Goal: Task Accomplishment & Management: Manage account settings

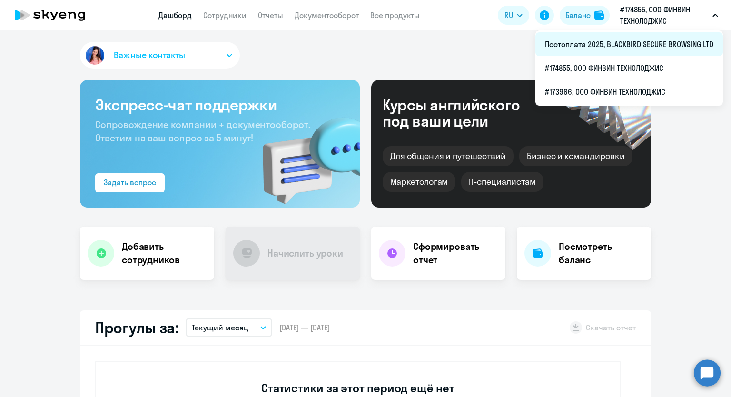
click at [653, 42] on li "Постоплата 2025, BLACKBIRD SECURE BROWSING LTD" at bounding box center [628, 44] width 187 height 24
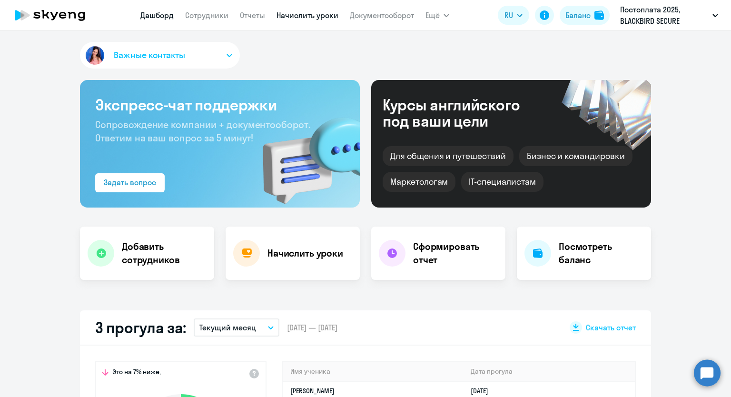
click at [287, 20] on nav "[PERSON_NAME] Отчеты Начислить уроки Документооборот" at bounding box center [276, 15] width 273 height 19
click at [288, 18] on link "Начислить уроки" at bounding box center [307, 15] width 62 height 10
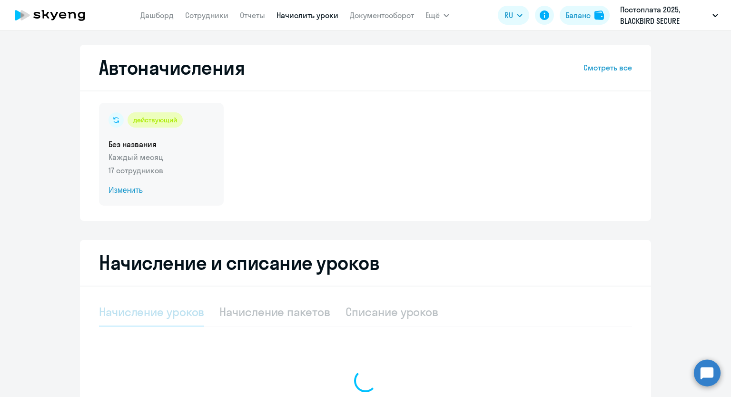
select select "10"
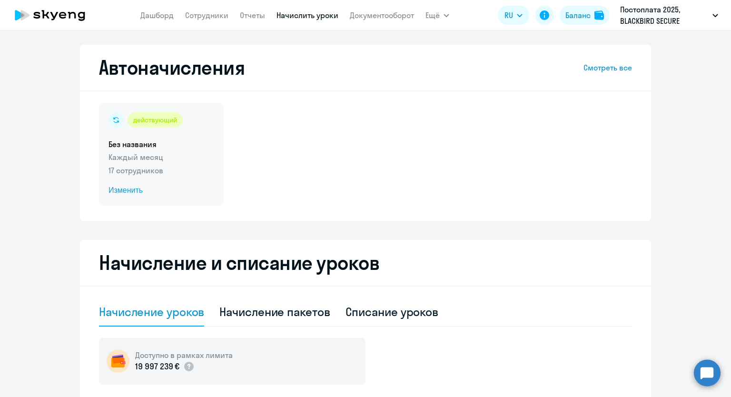
click at [129, 188] on span "Изменить" at bounding box center [161, 190] width 106 height 11
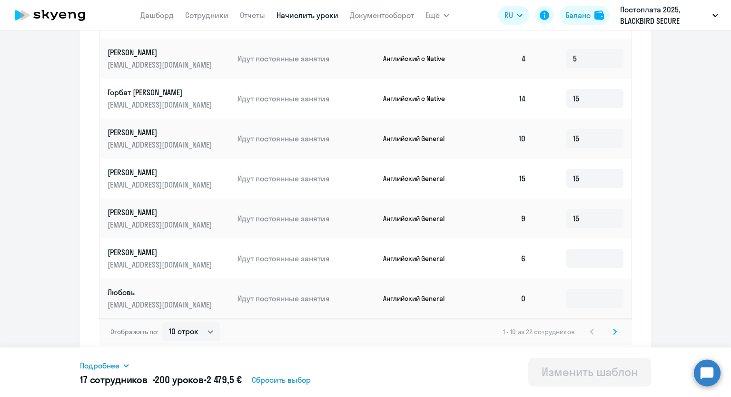
scroll to position [487, 0]
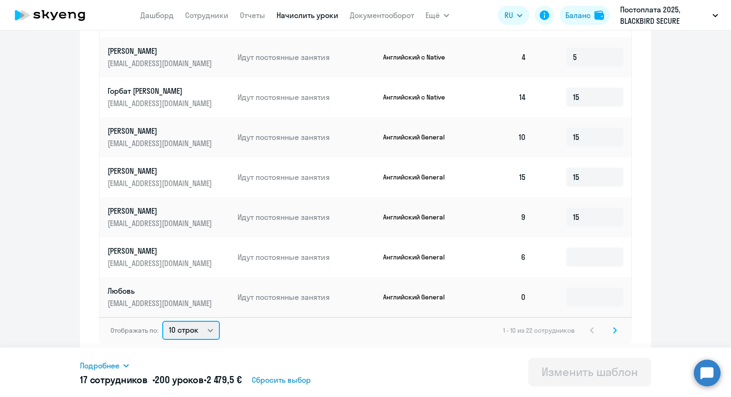
click at [205, 332] on select "10 строк 30 строк 50 строк" at bounding box center [191, 330] width 58 height 19
select select "30"
click at [162, 321] on select "10 строк 30 строк 50 строк" at bounding box center [191, 330] width 58 height 19
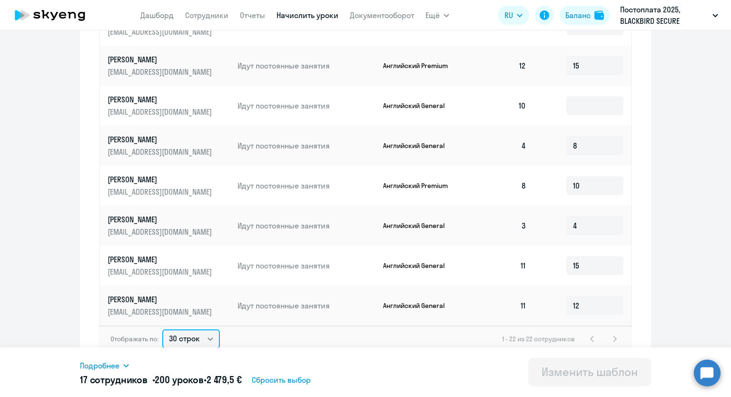
scroll to position [496, 0]
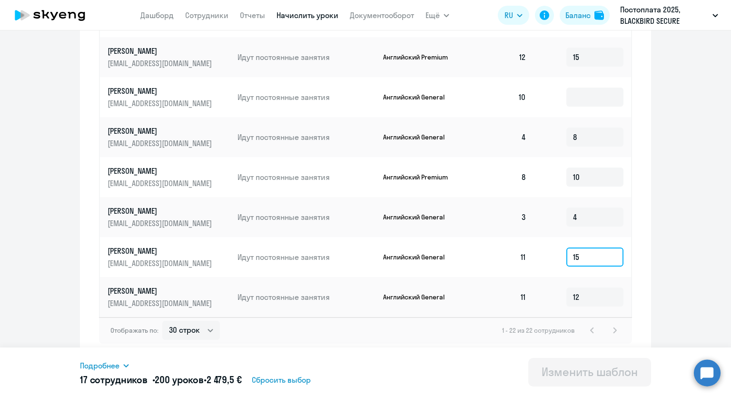
click at [574, 257] on input "15" at bounding box center [594, 256] width 57 height 19
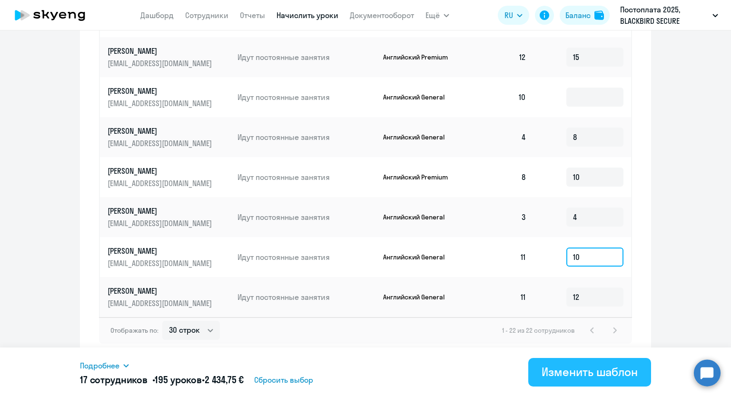
type input "10"
click at [591, 370] on div "Изменить шаблон" at bounding box center [589, 371] width 96 height 15
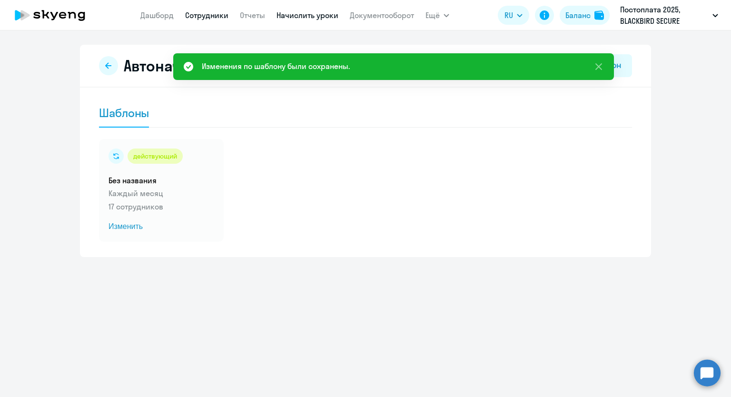
click at [199, 16] on link "Сотрудники" at bounding box center [206, 15] width 43 height 10
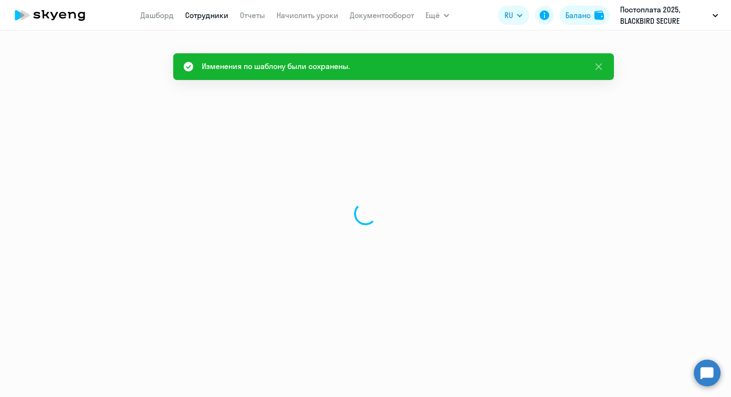
select select "30"
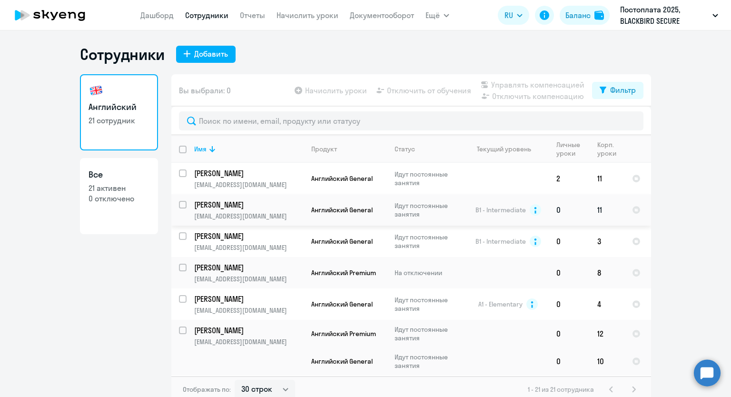
click at [179, 206] on input "select row 16492567" at bounding box center [188, 210] width 19 height 19
checkbox input "true"
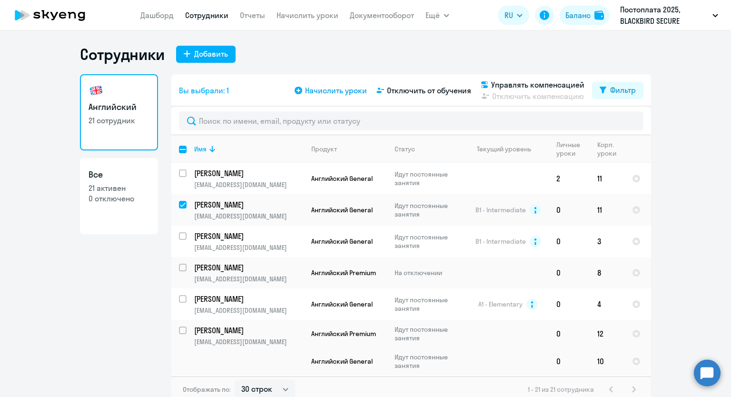
click at [314, 94] on span "Начислить уроки" at bounding box center [336, 90] width 62 height 11
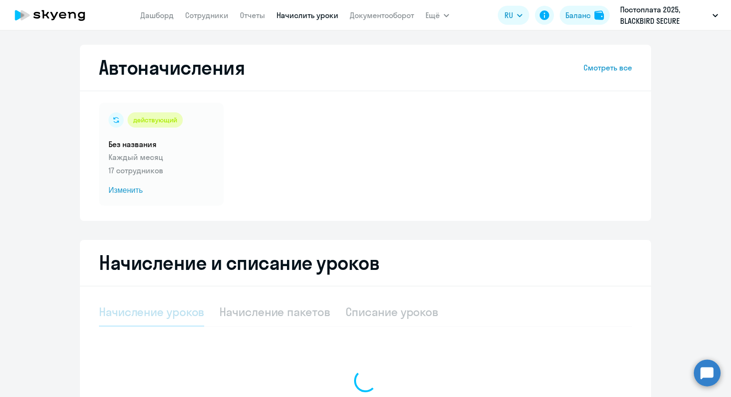
select select "10"
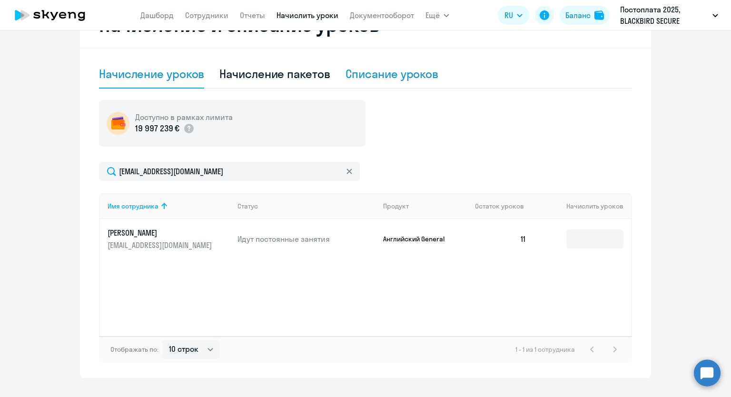
click at [361, 79] on div "Списание уроков" at bounding box center [391, 73] width 93 height 15
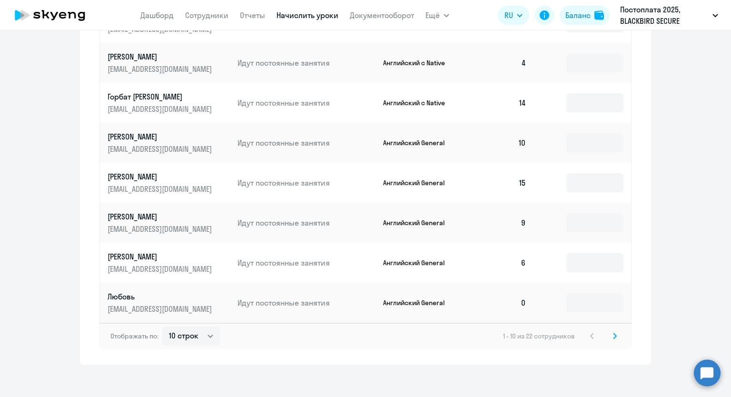
scroll to position [478, 0]
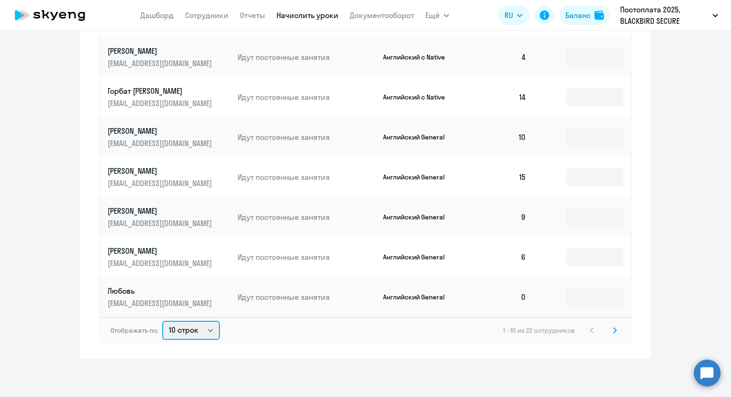
click at [205, 331] on select "10 строк 30 строк 50 строк" at bounding box center [191, 330] width 58 height 19
select select "30"
click at [162, 321] on select "10 строк 30 строк 50 строк" at bounding box center [191, 330] width 58 height 19
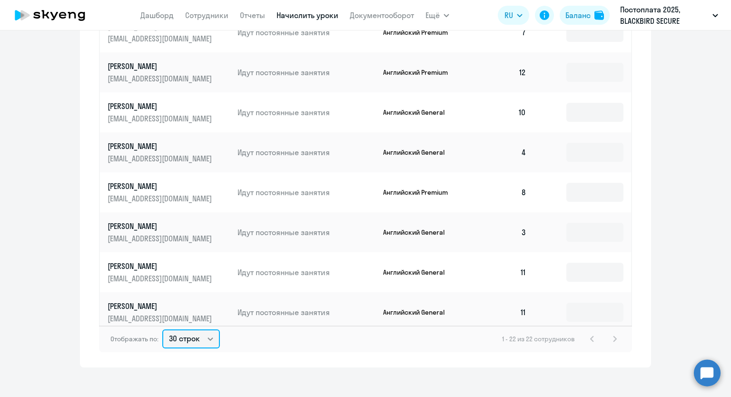
scroll to position [471, 0]
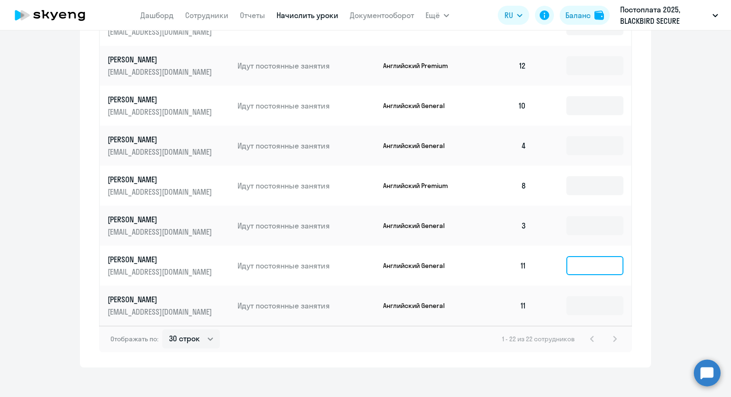
click at [577, 267] on input at bounding box center [594, 265] width 57 height 19
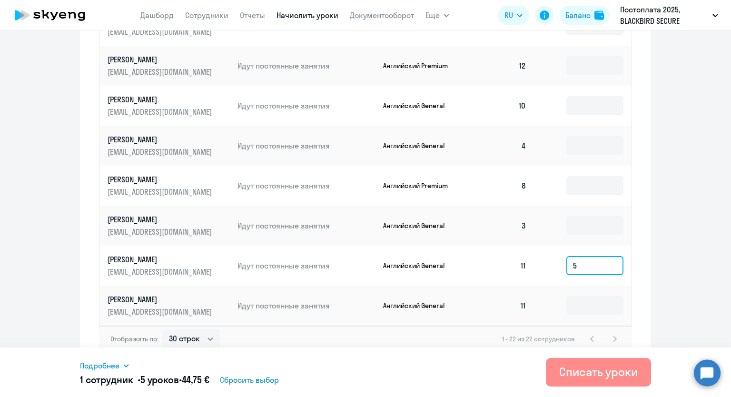
type input "5"
click at [587, 362] on button "Списать уроки" at bounding box center [598, 372] width 105 height 29
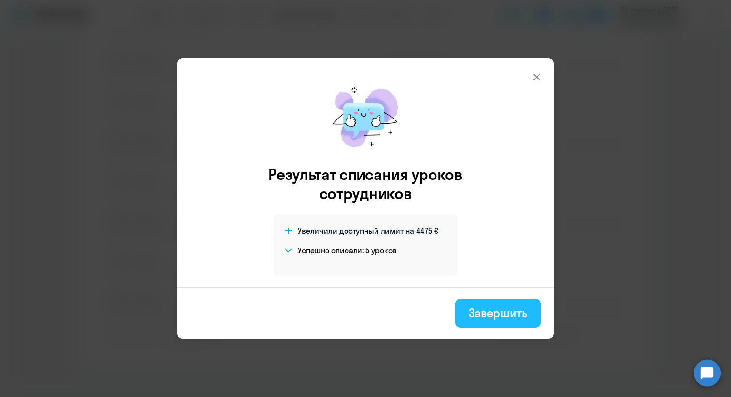
click at [502, 307] on div "Завершить" at bounding box center [497, 312] width 59 height 15
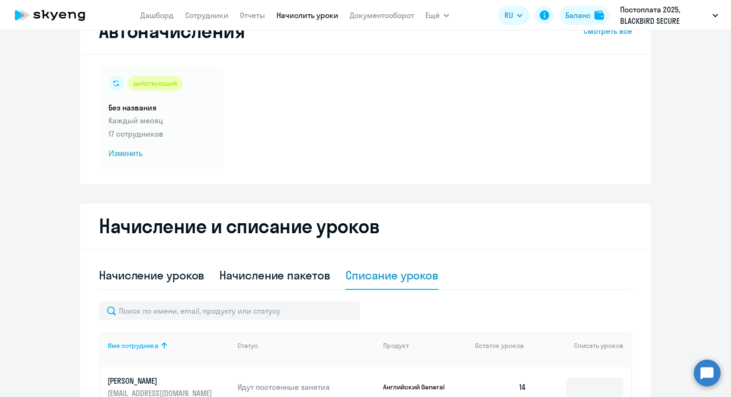
scroll to position [0, 0]
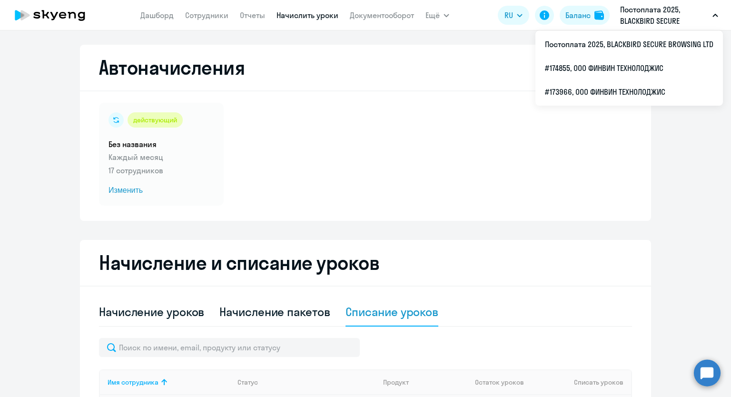
click at [139, 16] on app-header "[PERSON_NAME] Отчеты Начислить уроки Документооборот Ещё Дашборд Сотрудники Отч…" at bounding box center [365, 15] width 731 height 30
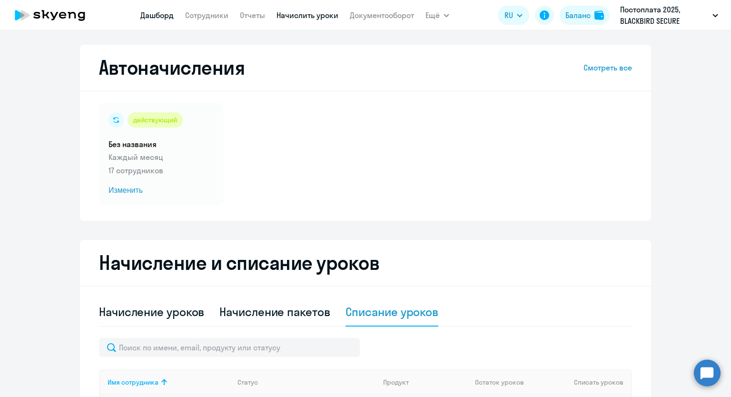
click at [143, 16] on link "Дашборд" at bounding box center [156, 15] width 33 height 10
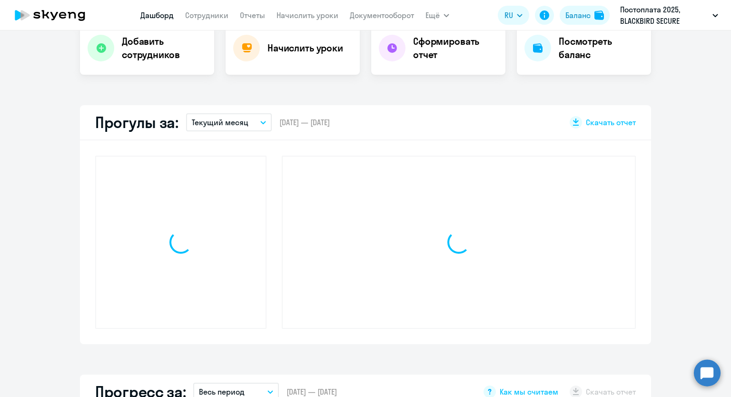
select select "30"
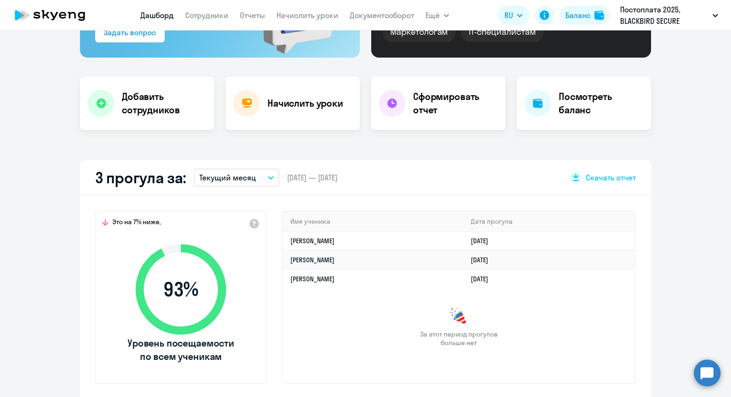
scroll to position [48, 0]
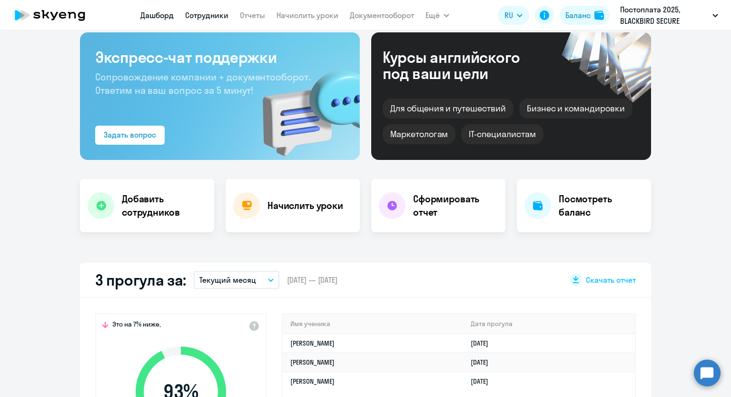
click at [207, 14] on link "Сотрудники" at bounding box center [206, 15] width 43 height 10
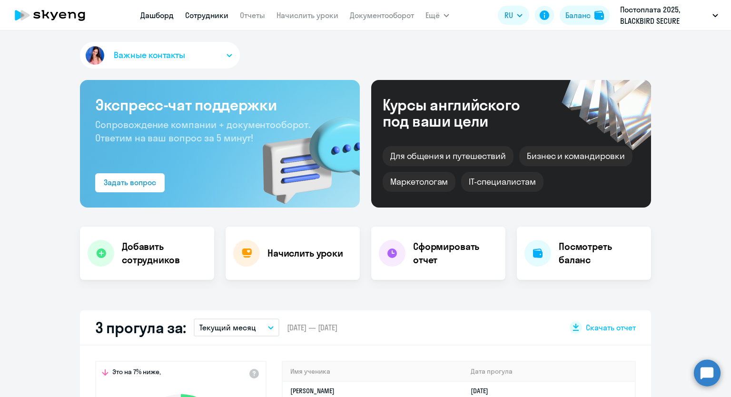
select select "30"
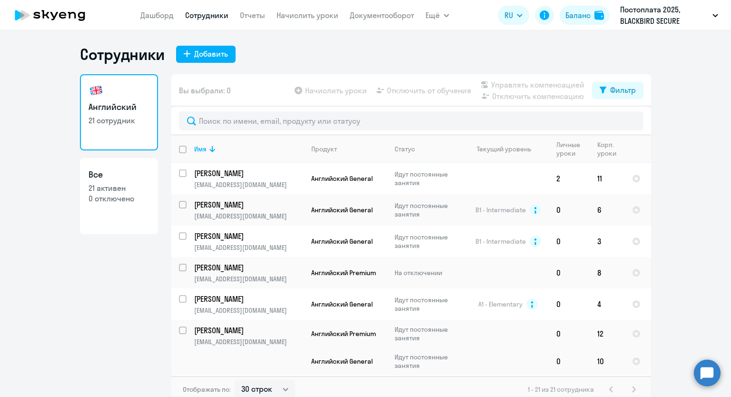
scroll to position [6, 0]
